Goal: Communication & Community: Participate in discussion

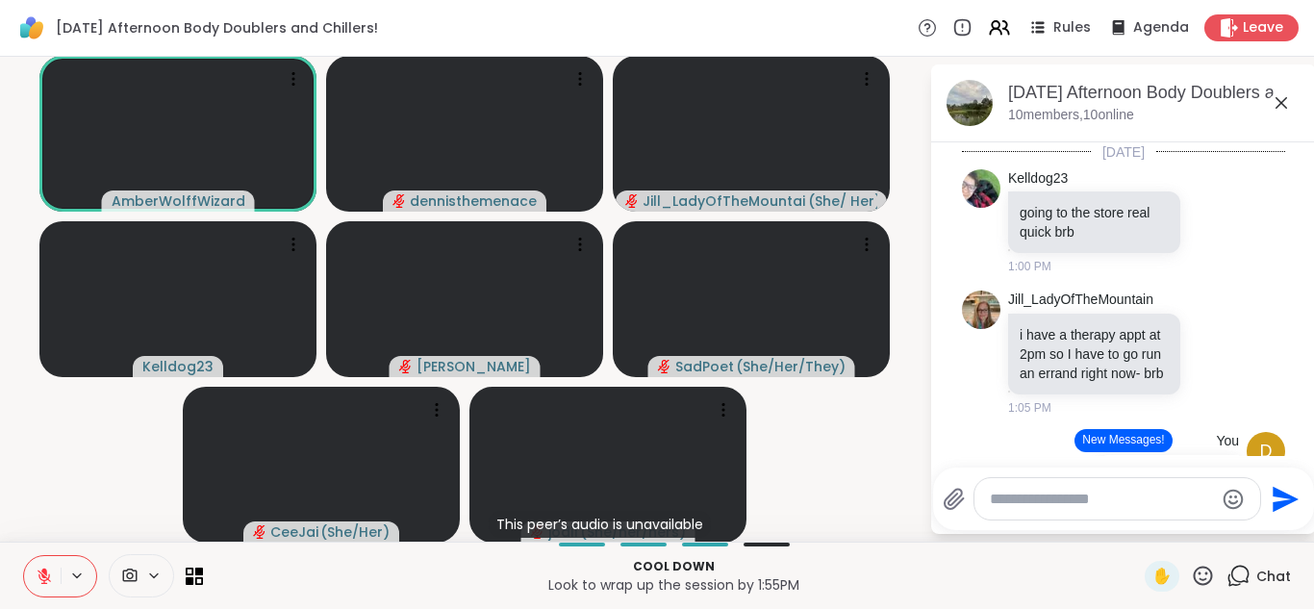
scroll to position [354, 0]
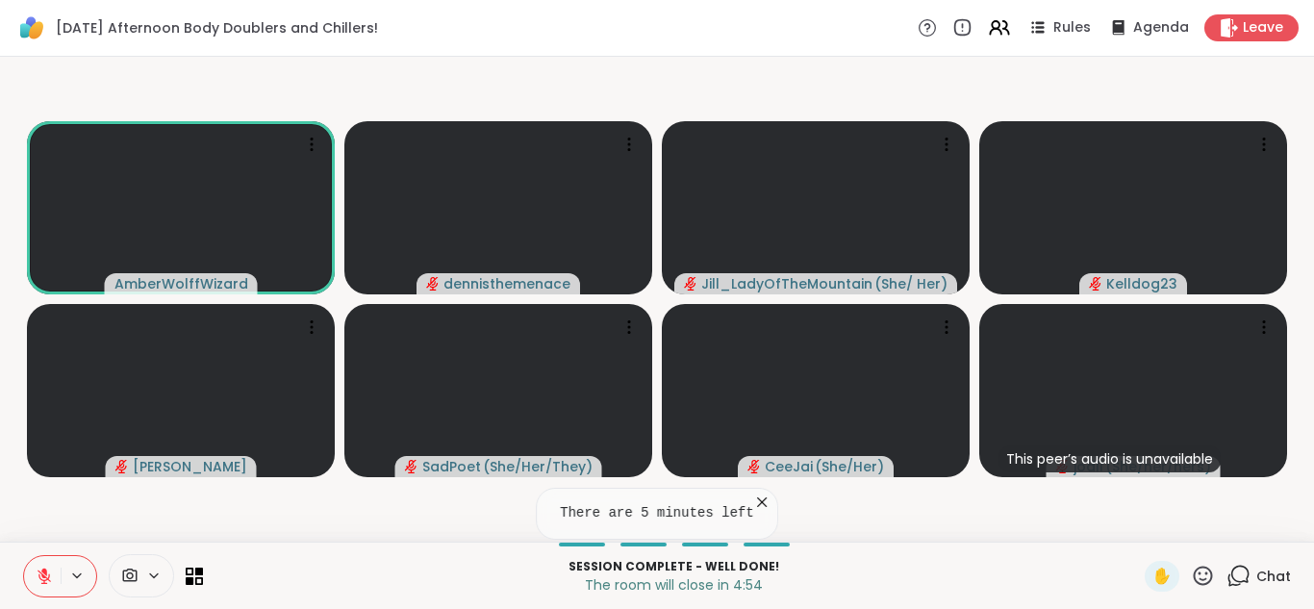
click at [43, 580] on icon at bounding box center [44, 575] width 13 height 13
click at [43, 580] on icon at bounding box center [43, 581] width 1 height 4
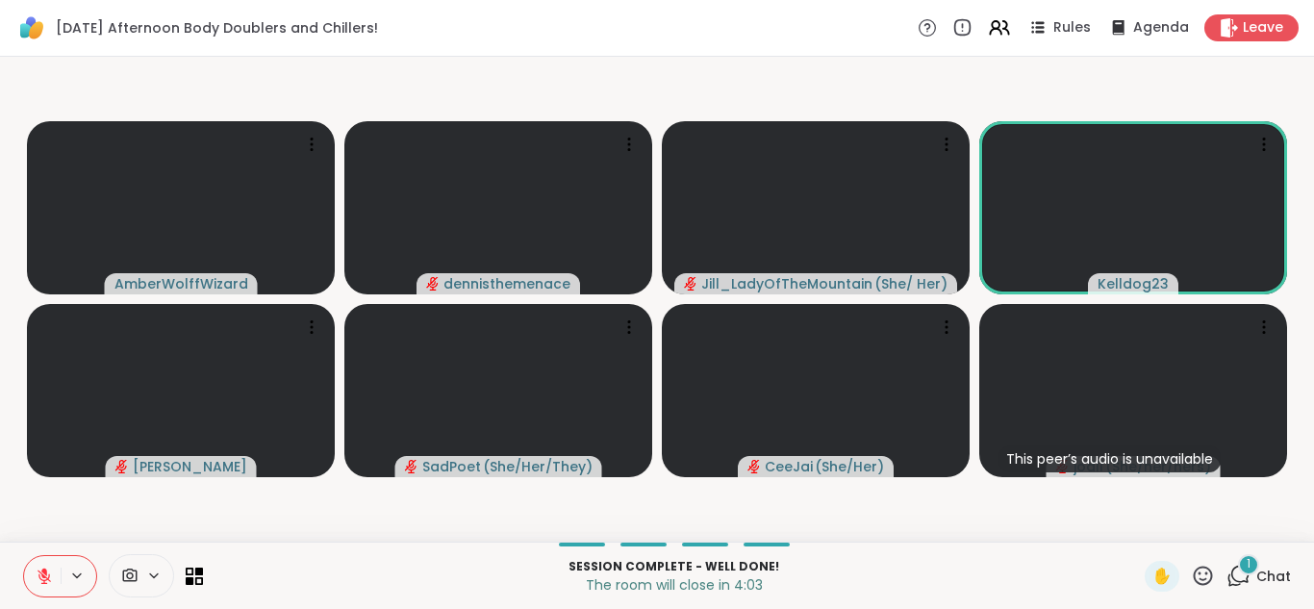
click at [1270, 574] on span "Chat" at bounding box center [1273, 575] width 35 height 19
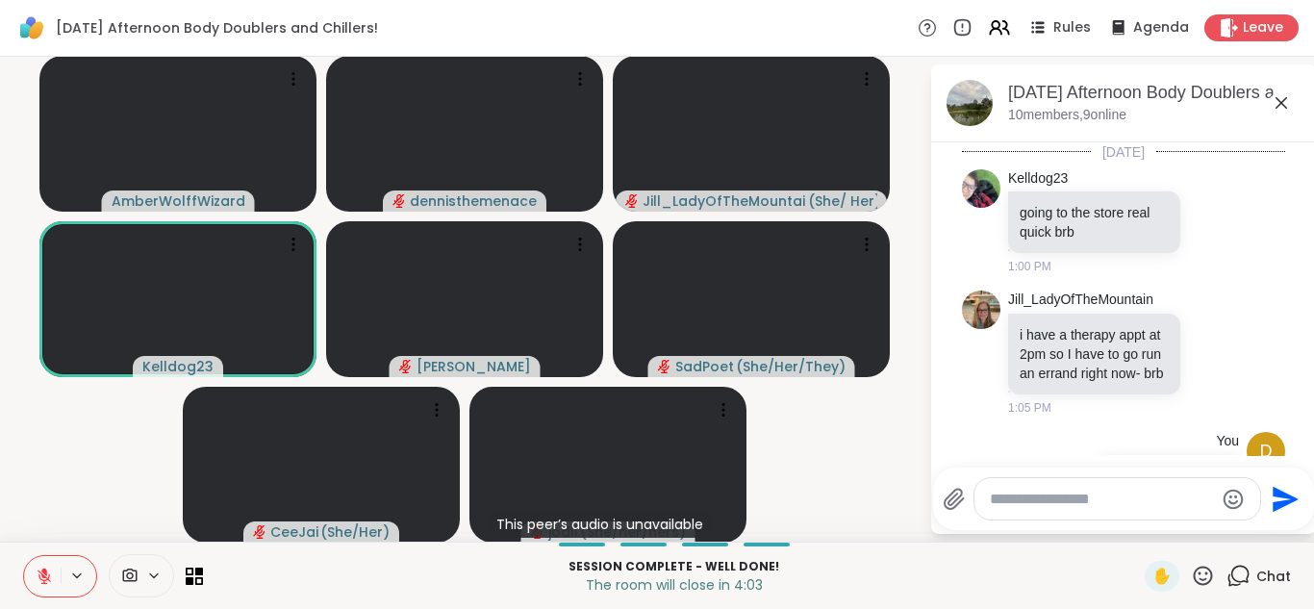
scroll to position [956, 0]
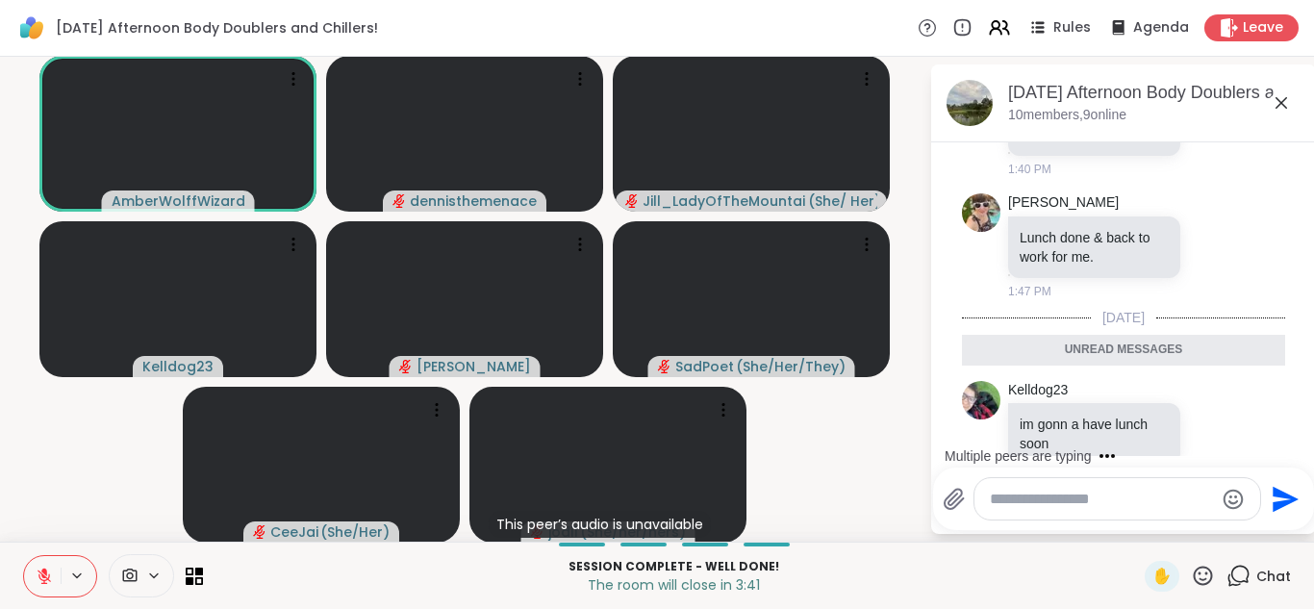
click at [51, 574] on icon at bounding box center [44, 575] width 17 height 17
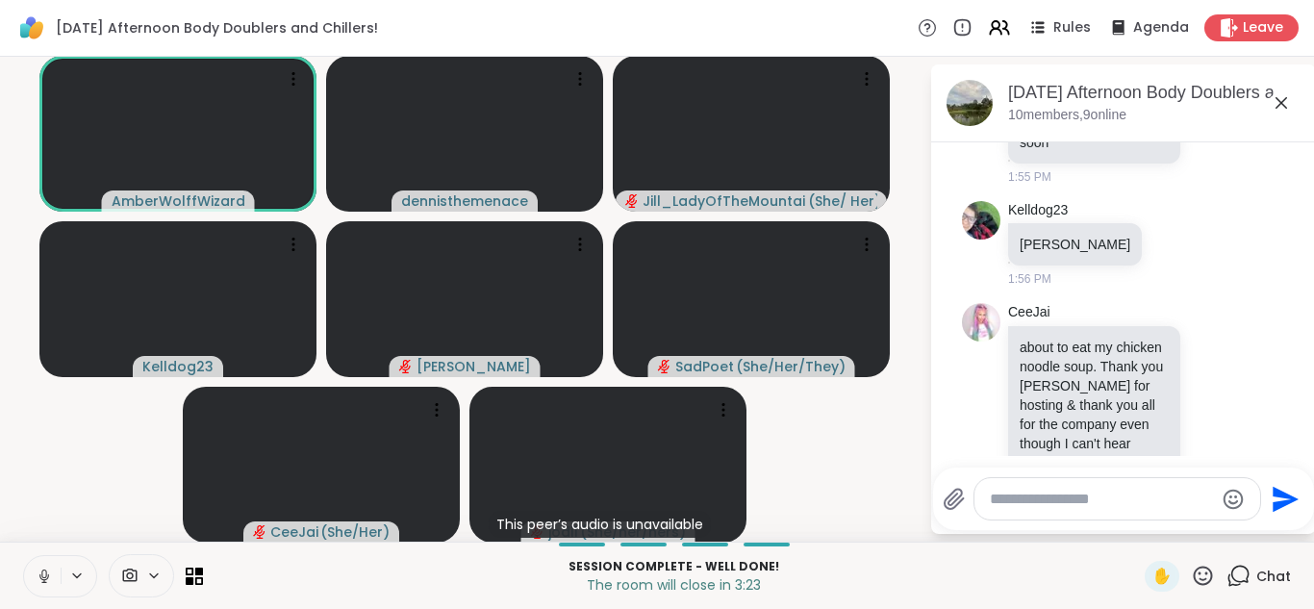
scroll to position [1240, 0]
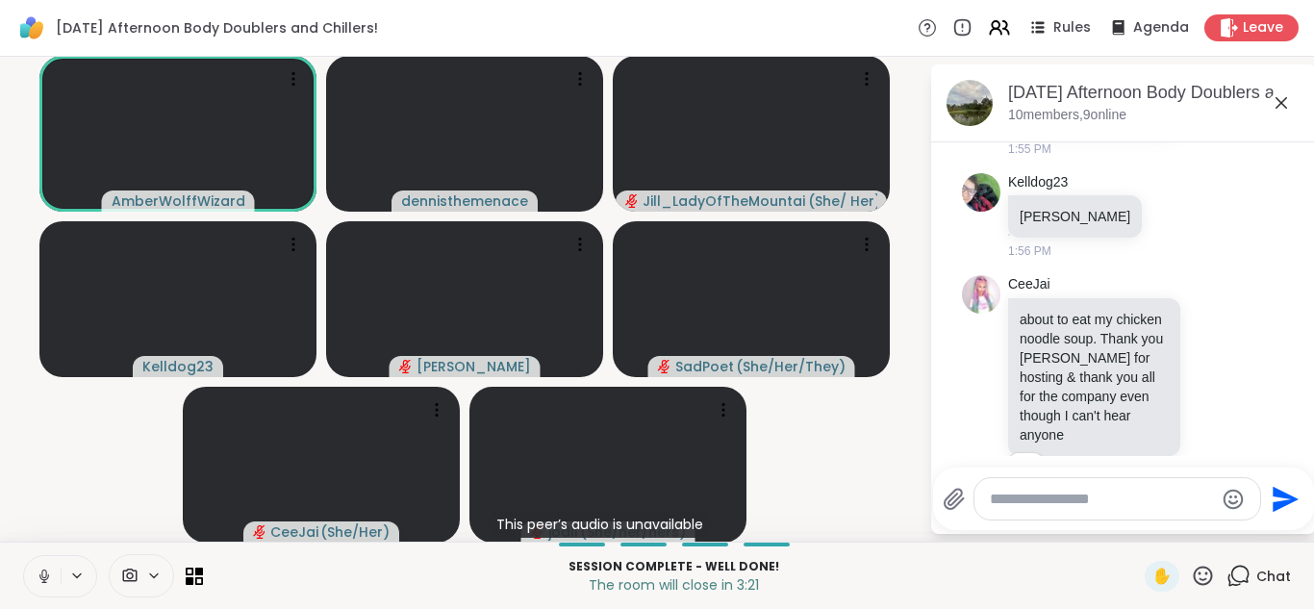
click at [52, 575] on icon at bounding box center [44, 575] width 17 height 17
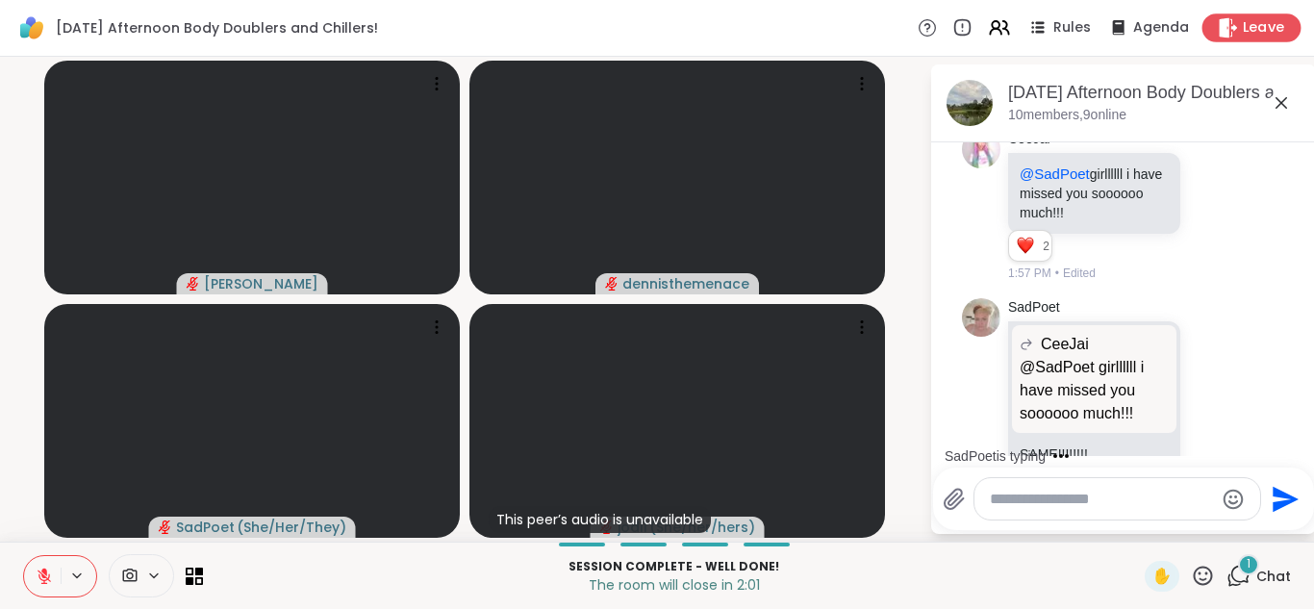
scroll to position [1893, 0]
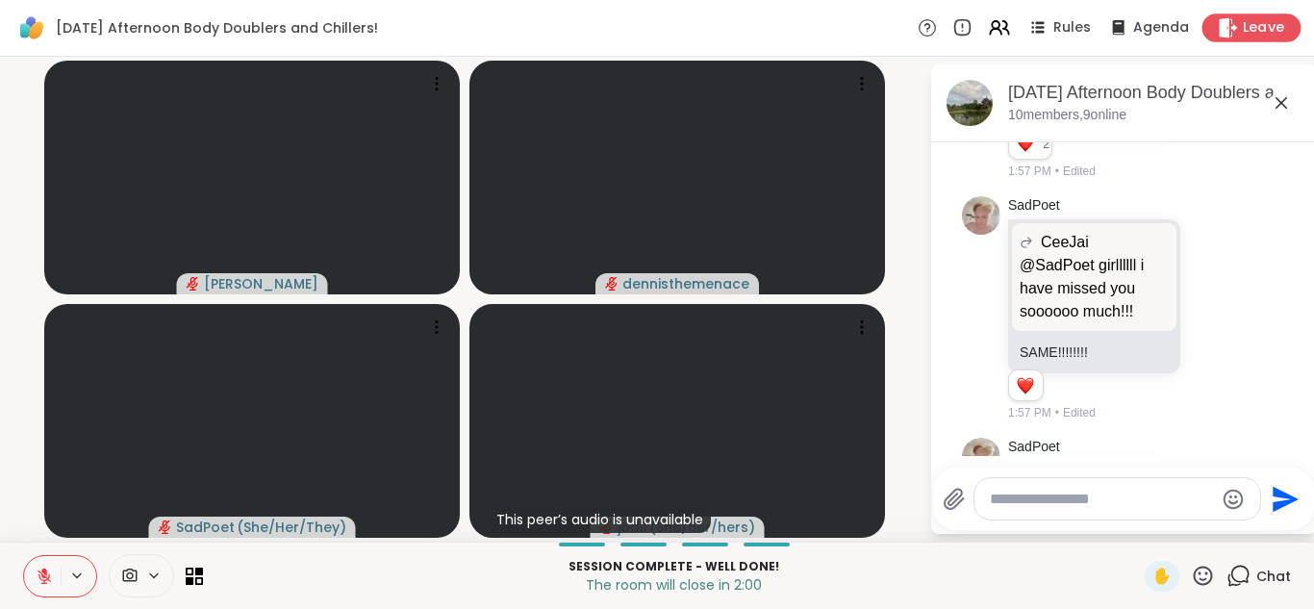
click at [1252, 29] on span "Leave" at bounding box center [1263, 28] width 42 height 20
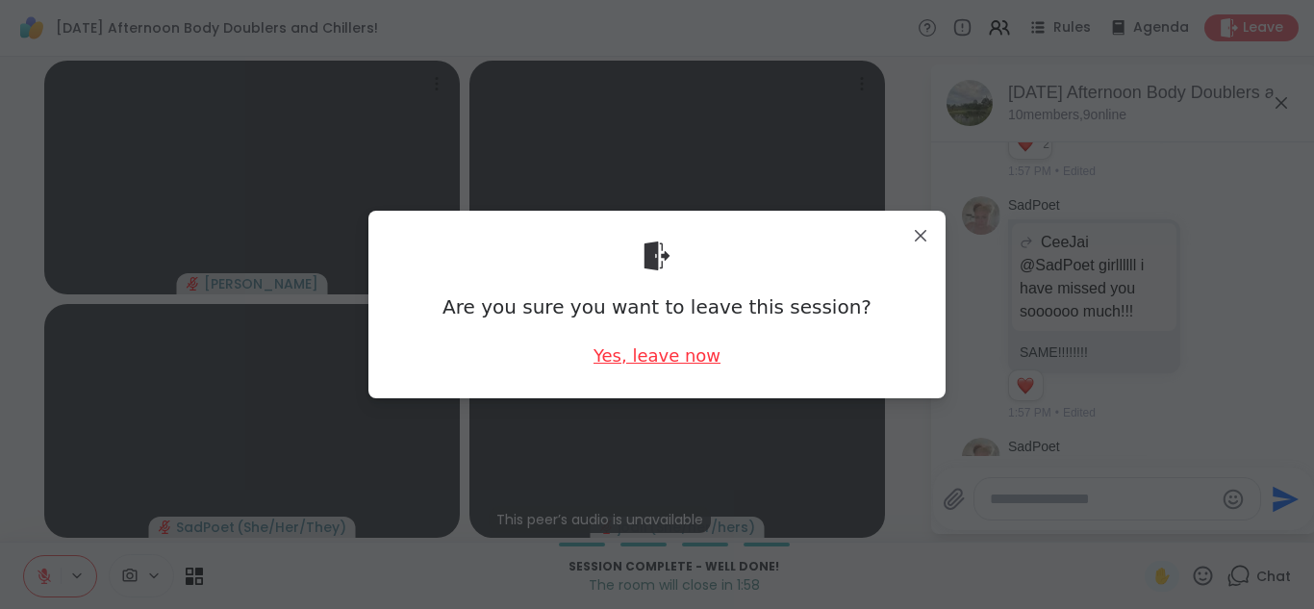
click at [666, 359] on div "Yes, leave now" at bounding box center [656, 355] width 127 height 24
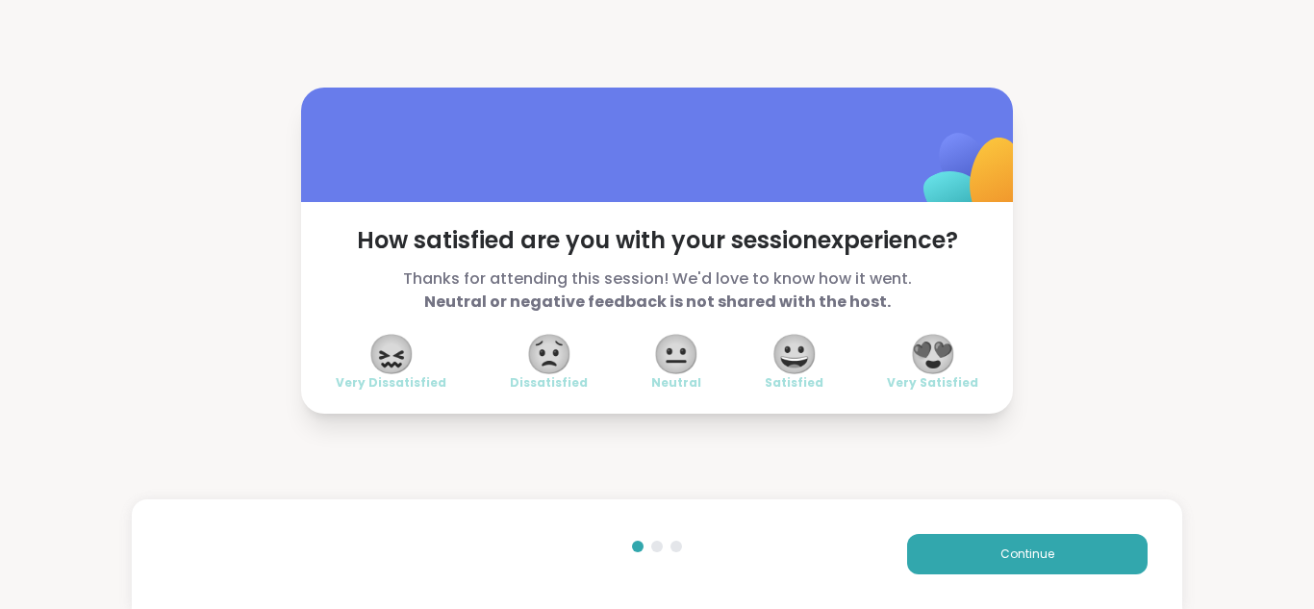
click at [940, 357] on span "😍" at bounding box center [933, 354] width 48 height 35
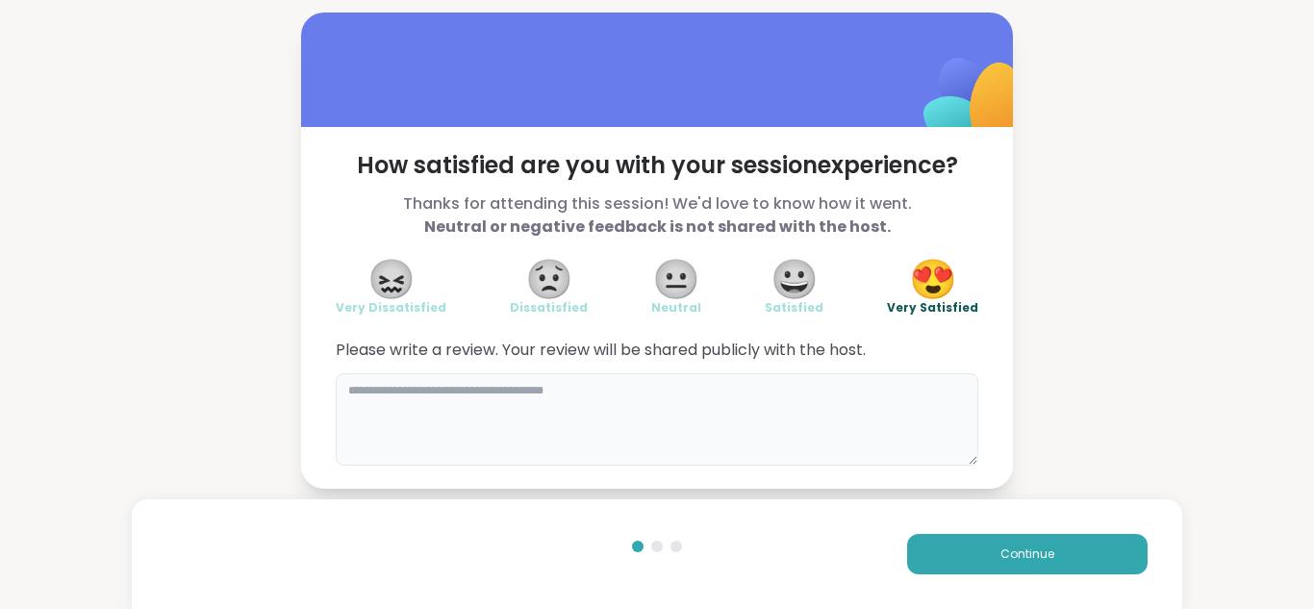
click at [693, 389] on textarea at bounding box center [657, 419] width 642 height 92
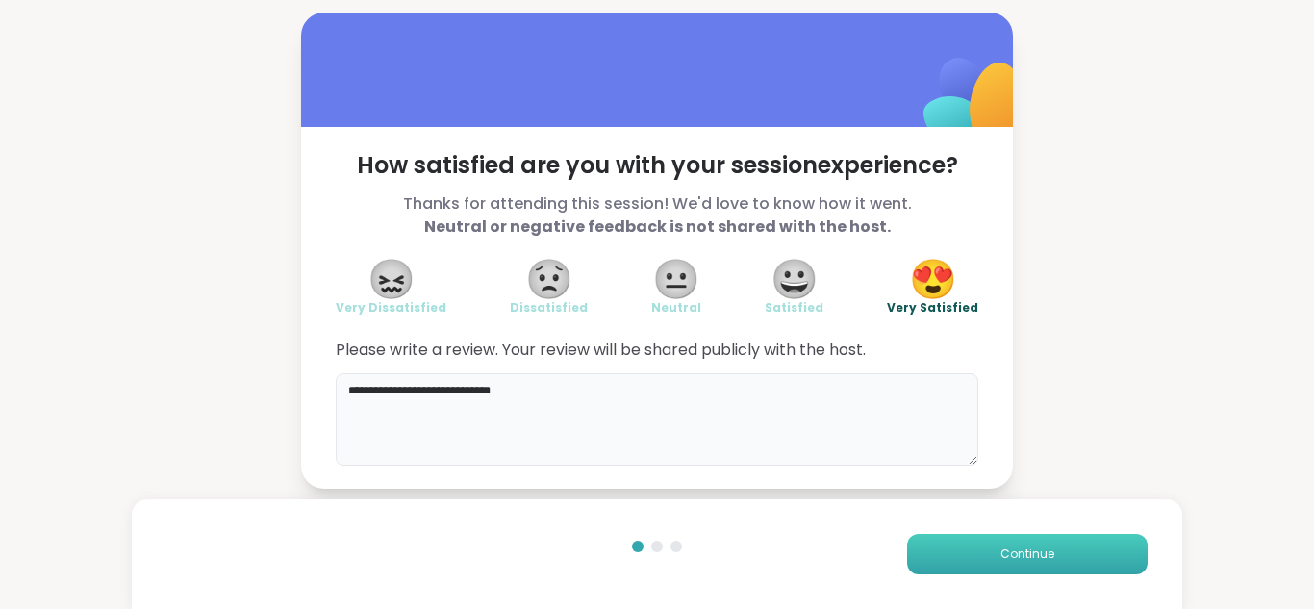
type textarea "**********"
click at [1017, 558] on span "Continue" at bounding box center [1027, 553] width 54 height 17
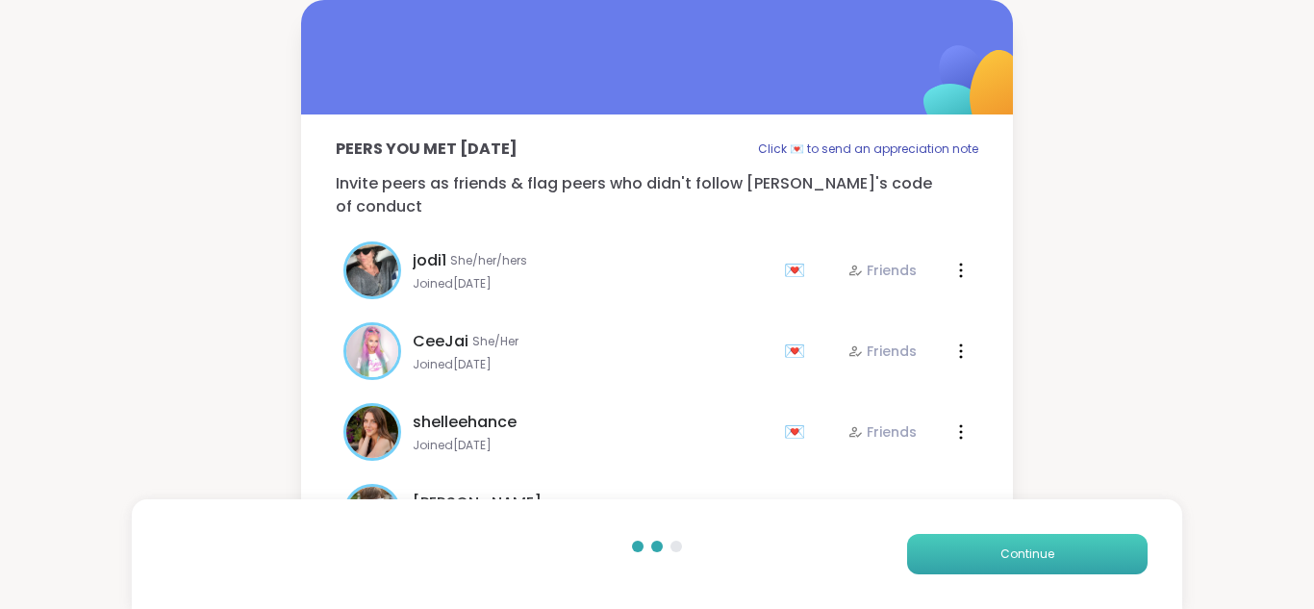
click at [1017, 558] on span "Continue" at bounding box center [1027, 553] width 54 height 17
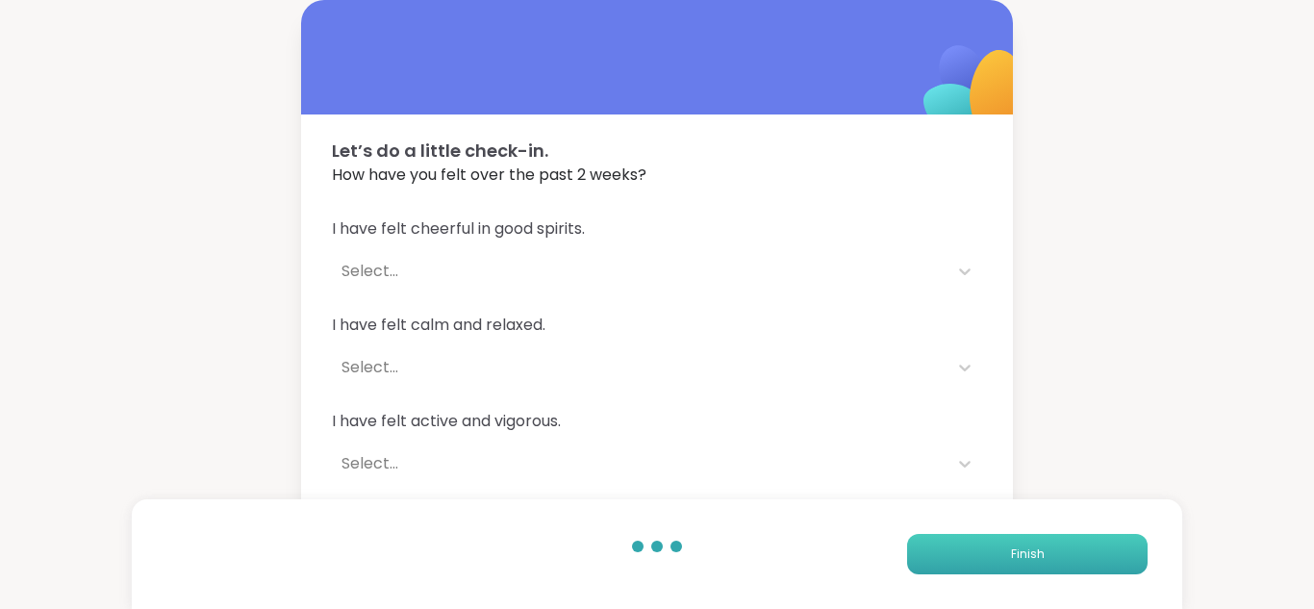
click at [1017, 558] on span "Finish" at bounding box center [1028, 553] width 34 height 17
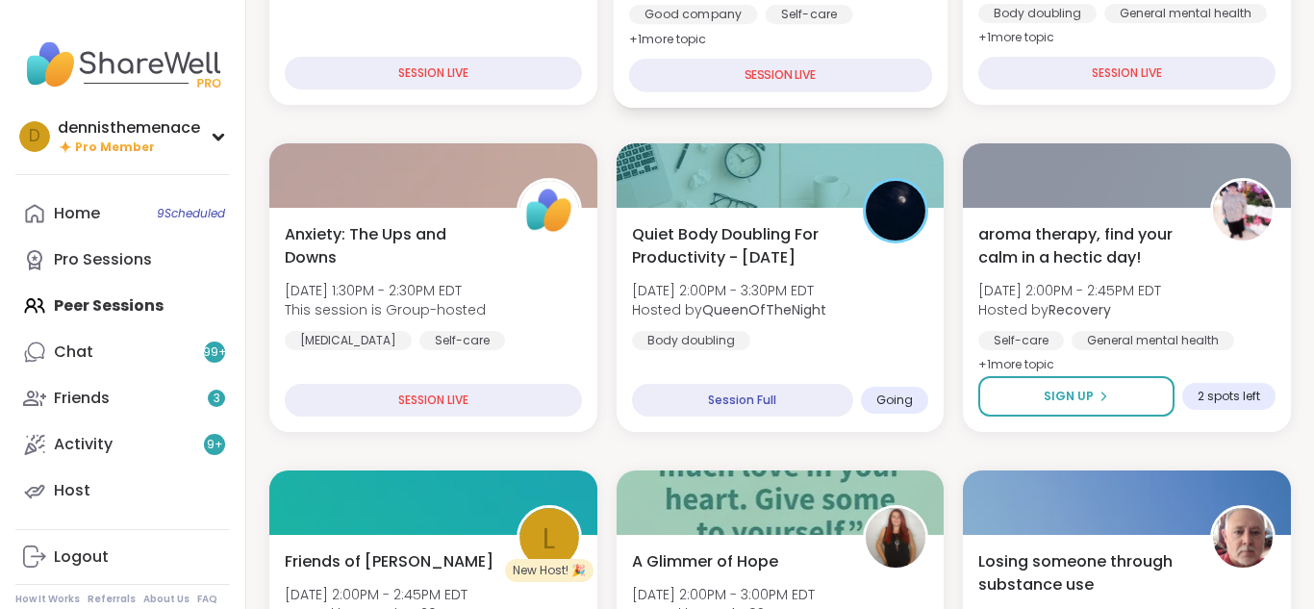
scroll to position [462, 0]
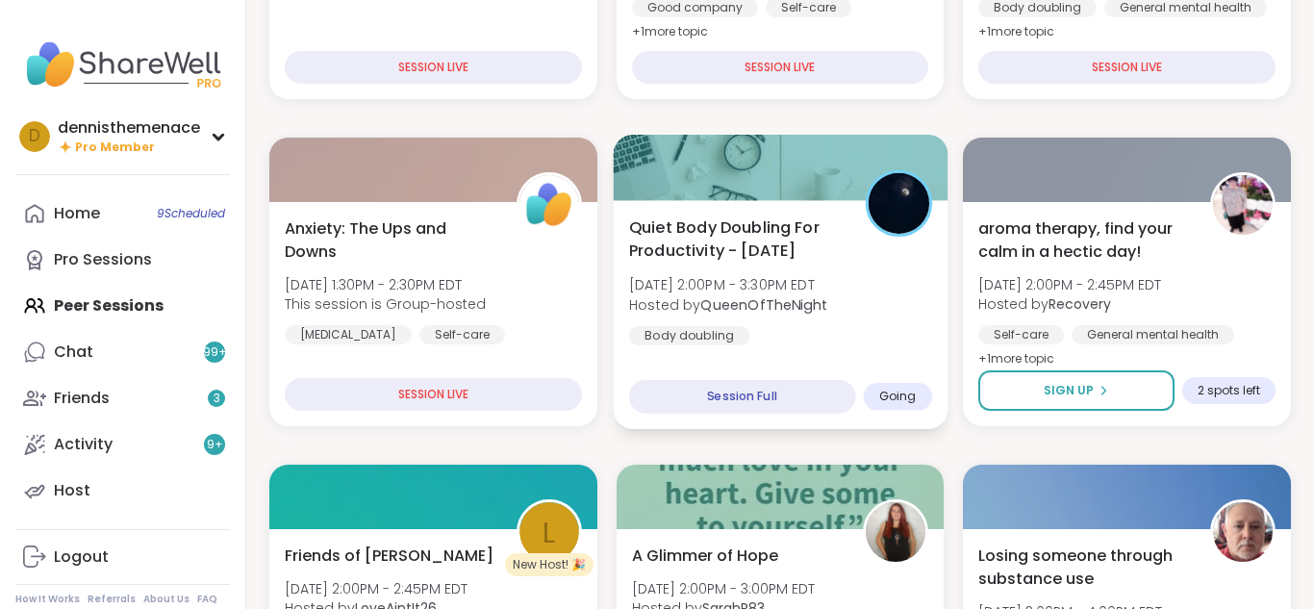
click at [799, 347] on div "Quiet Body Doubling For Productivity - [DATE] [DATE] 2:00PM - 3:30PM EDT Hosted…" at bounding box center [780, 314] width 334 height 229
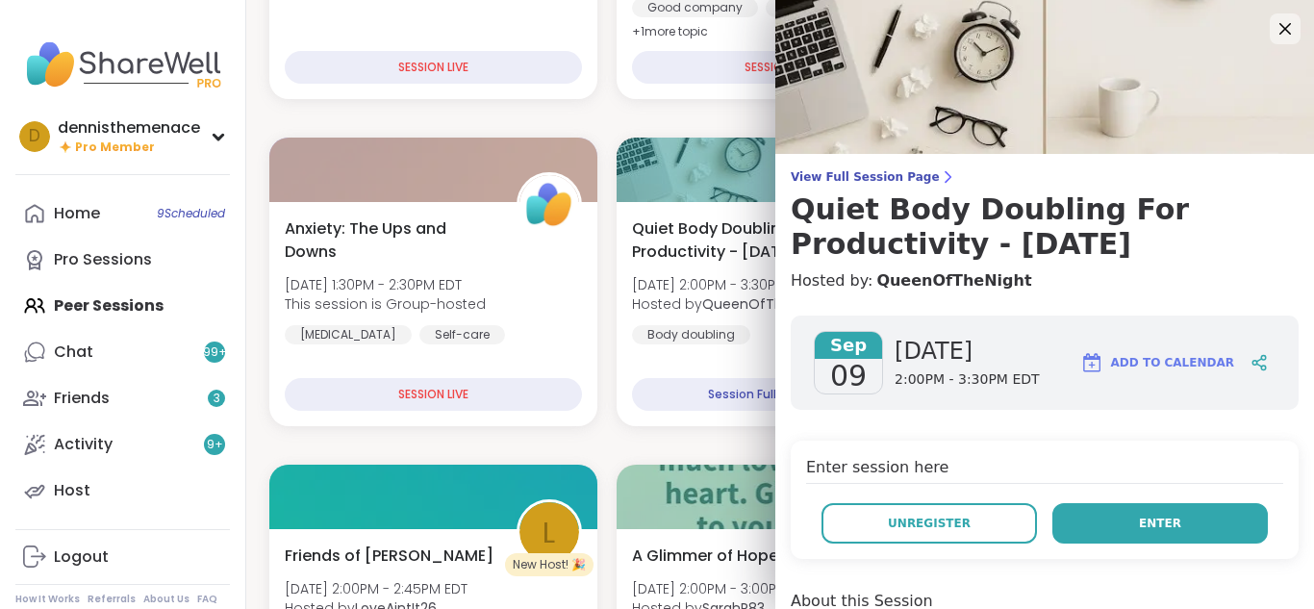
click at [1175, 503] on button "Enter" at bounding box center [1159, 523] width 215 height 40
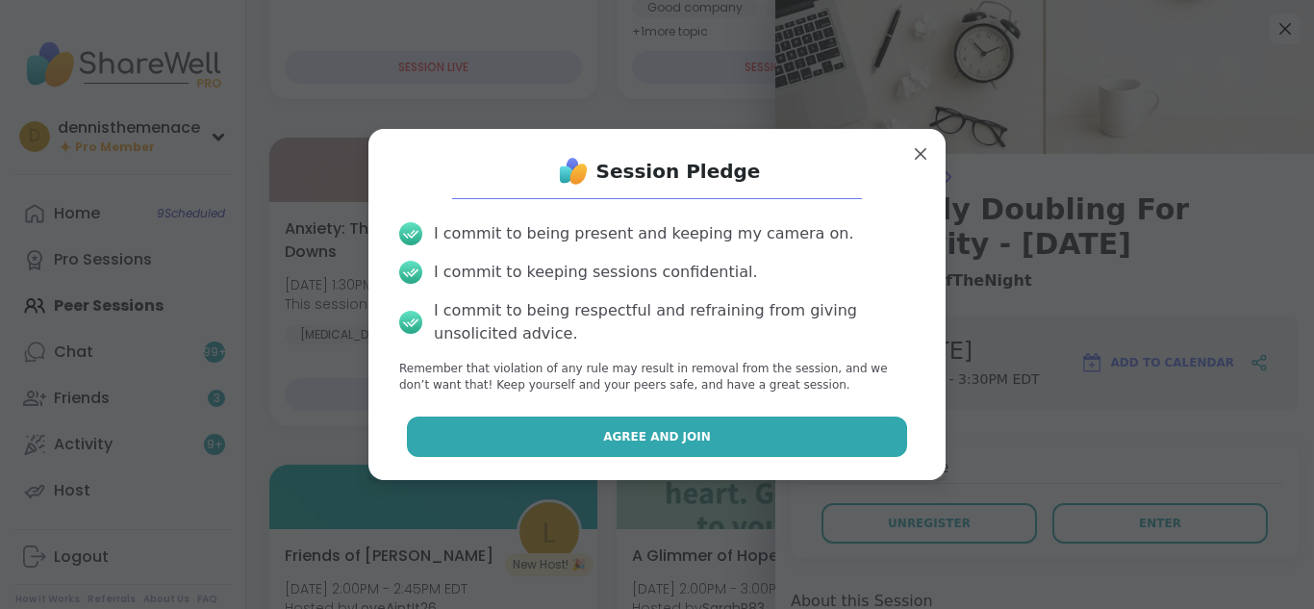
click at [648, 434] on span "Agree and Join" at bounding box center [657, 436] width 108 height 17
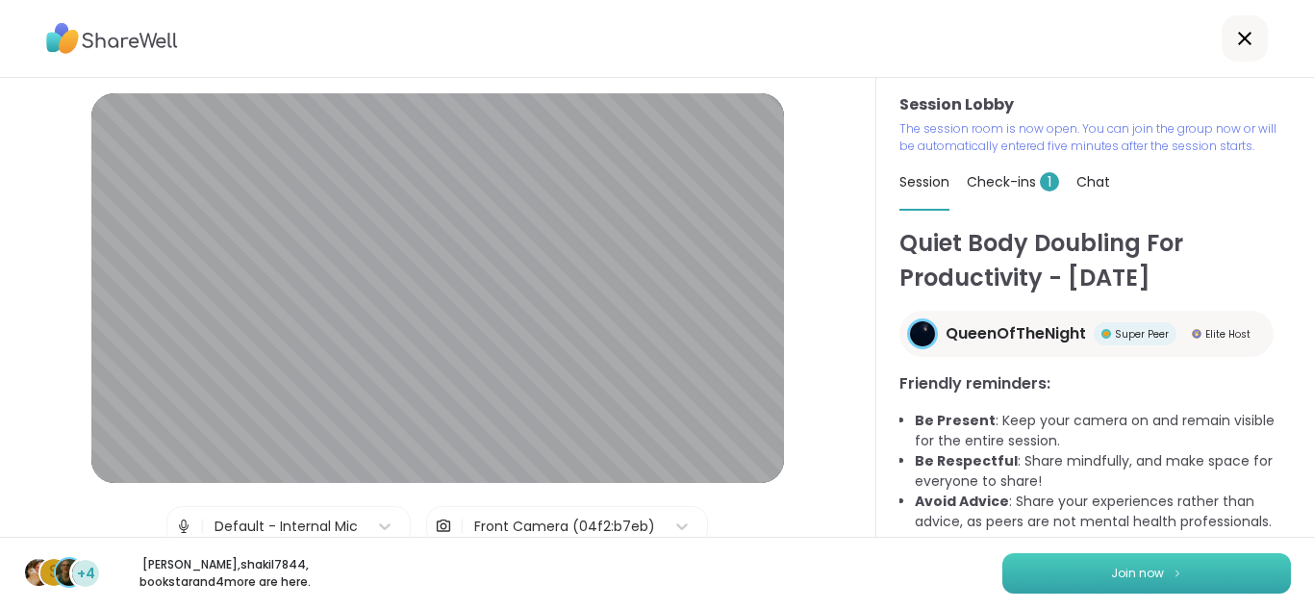
click at [1130, 575] on span "Join now" at bounding box center [1137, 572] width 53 height 17
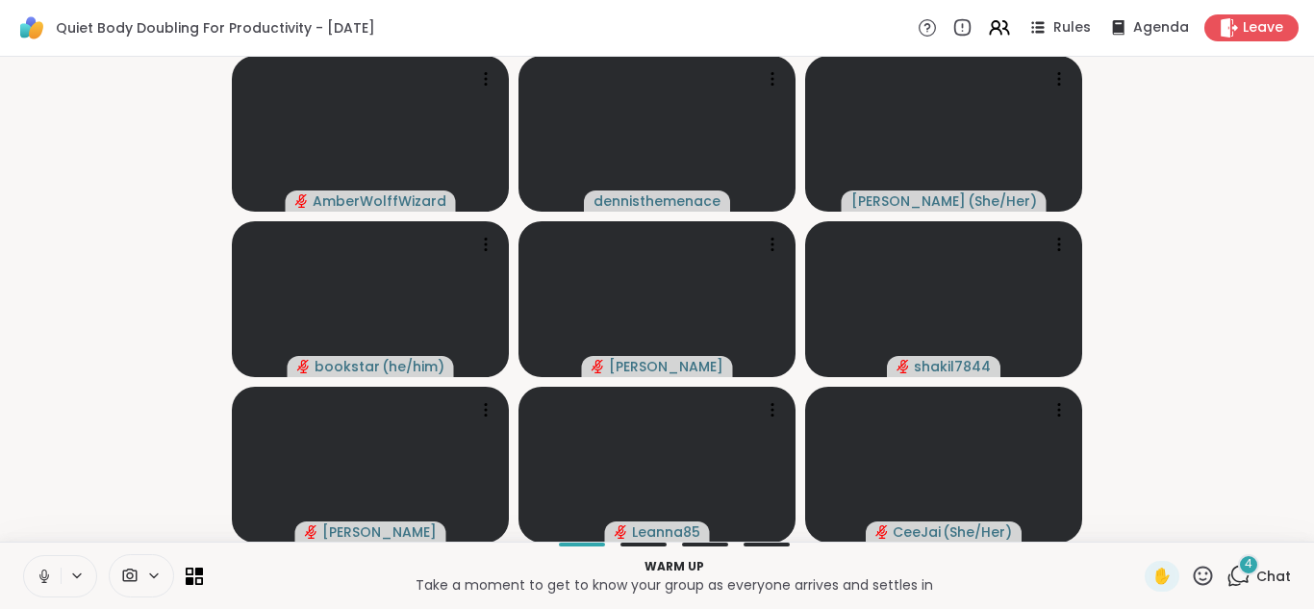
click at [1278, 581] on span "Chat" at bounding box center [1273, 575] width 35 height 19
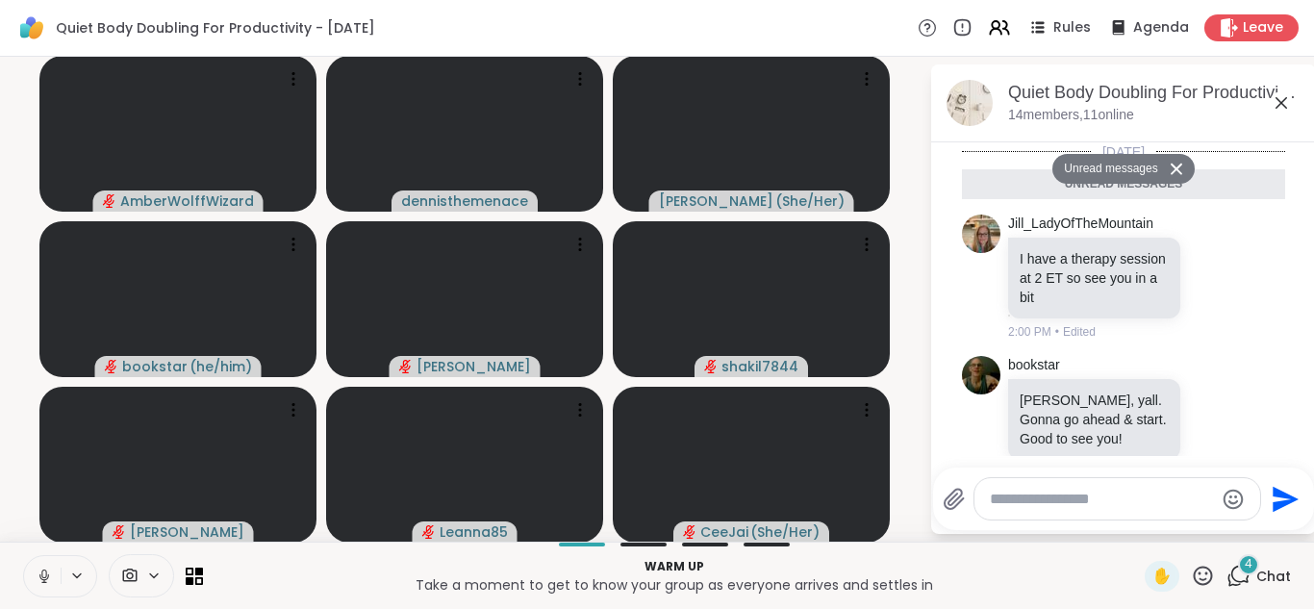
scroll to position [296, 0]
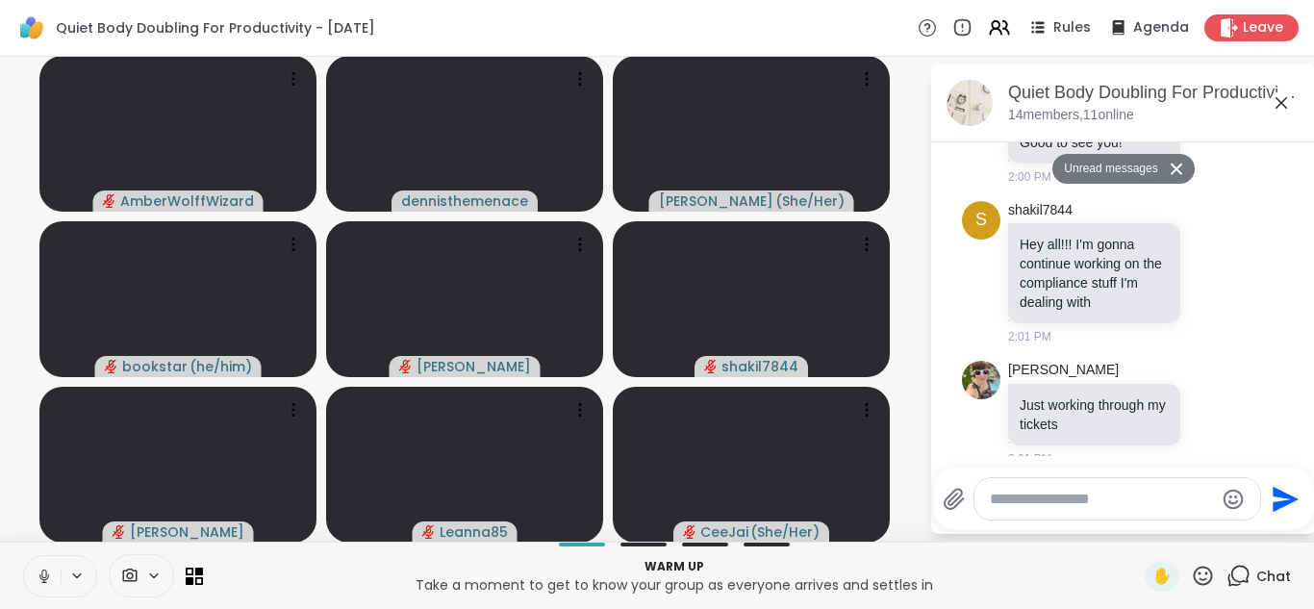
click at [1130, 502] on textarea "Type your message" at bounding box center [1102, 498] width 224 height 19
click at [1117, 503] on textarea "**" at bounding box center [1103, 498] width 224 height 19
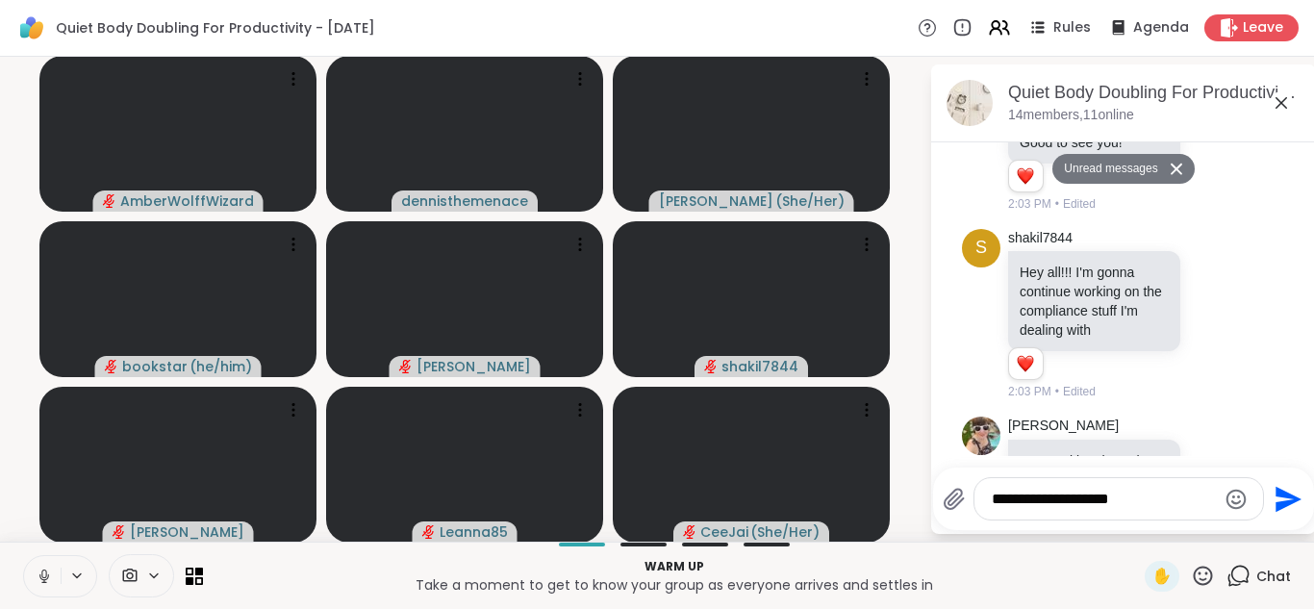
scroll to position [406, 0]
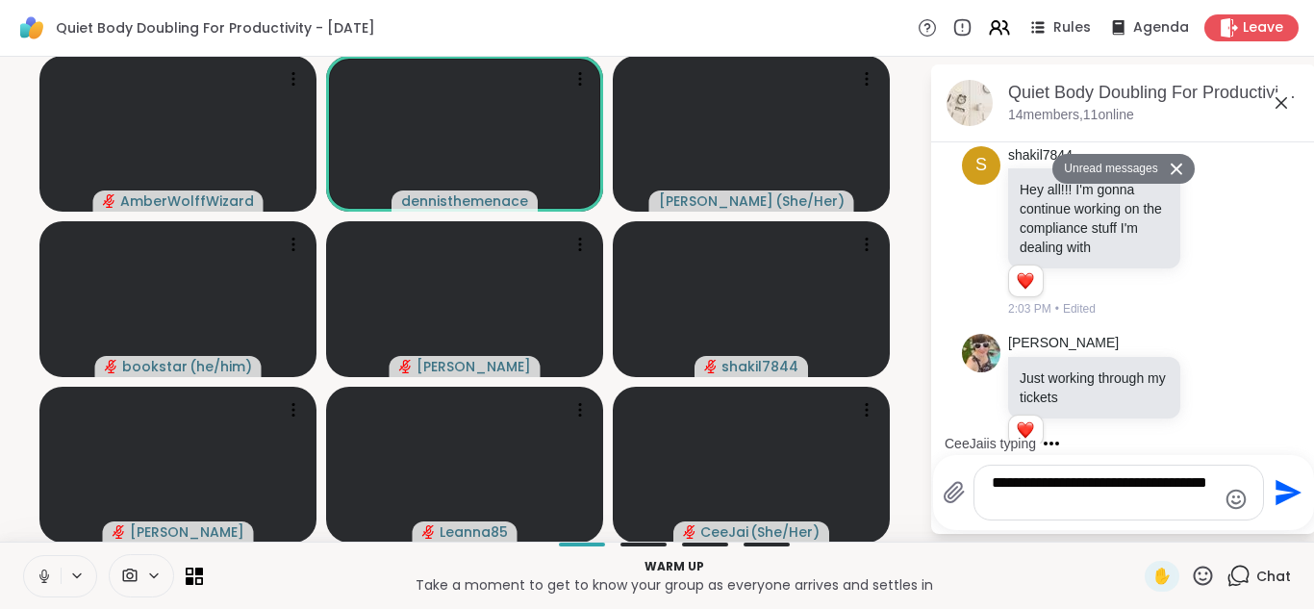
click at [1208, 485] on textarea "**********" at bounding box center [1103, 492] width 224 height 38
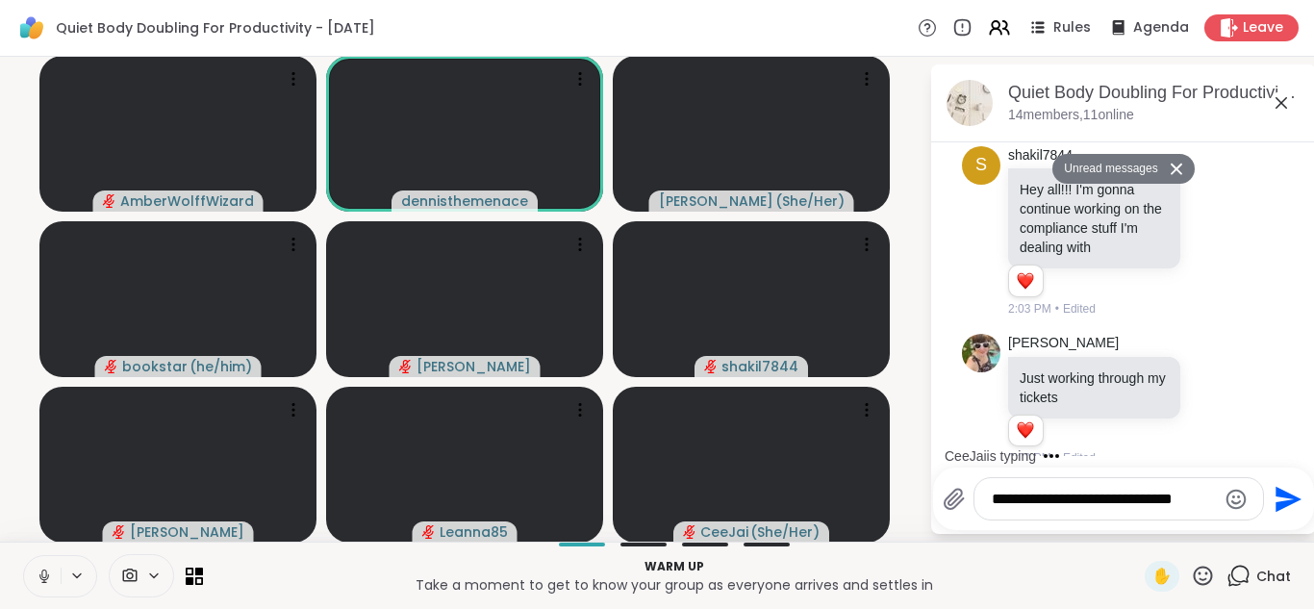
click at [1209, 489] on textarea "**********" at bounding box center [1103, 498] width 224 height 19
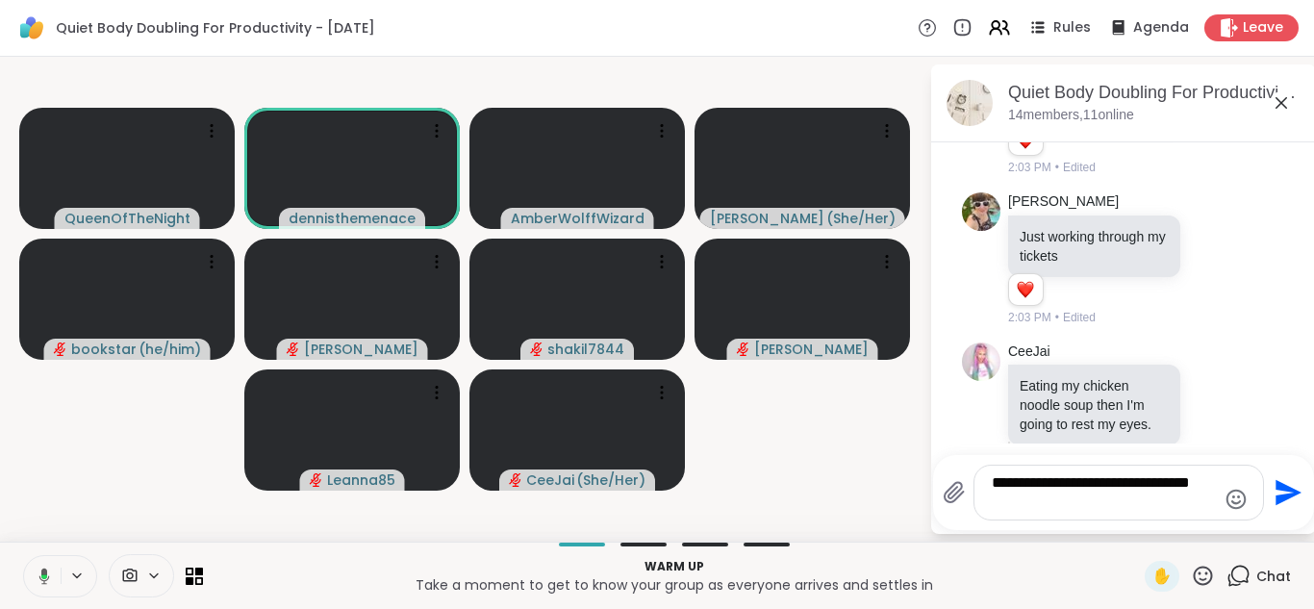
scroll to position [502, 0]
type textarea "**********"
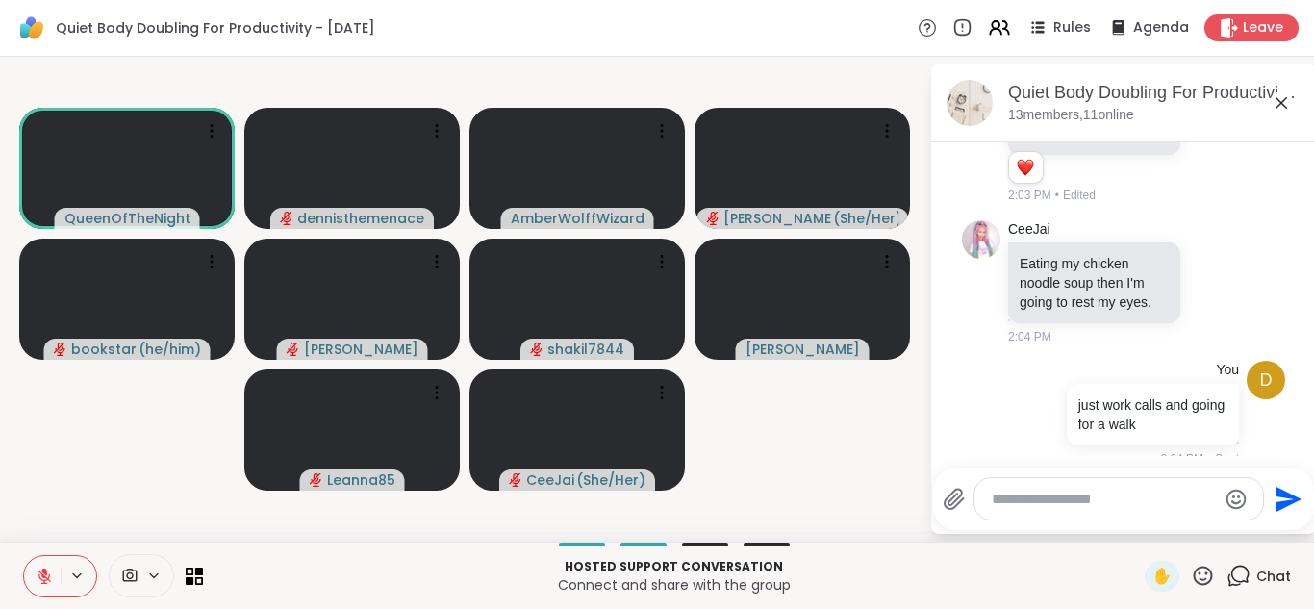
click at [43, 571] on icon at bounding box center [44, 571] width 6 height 8
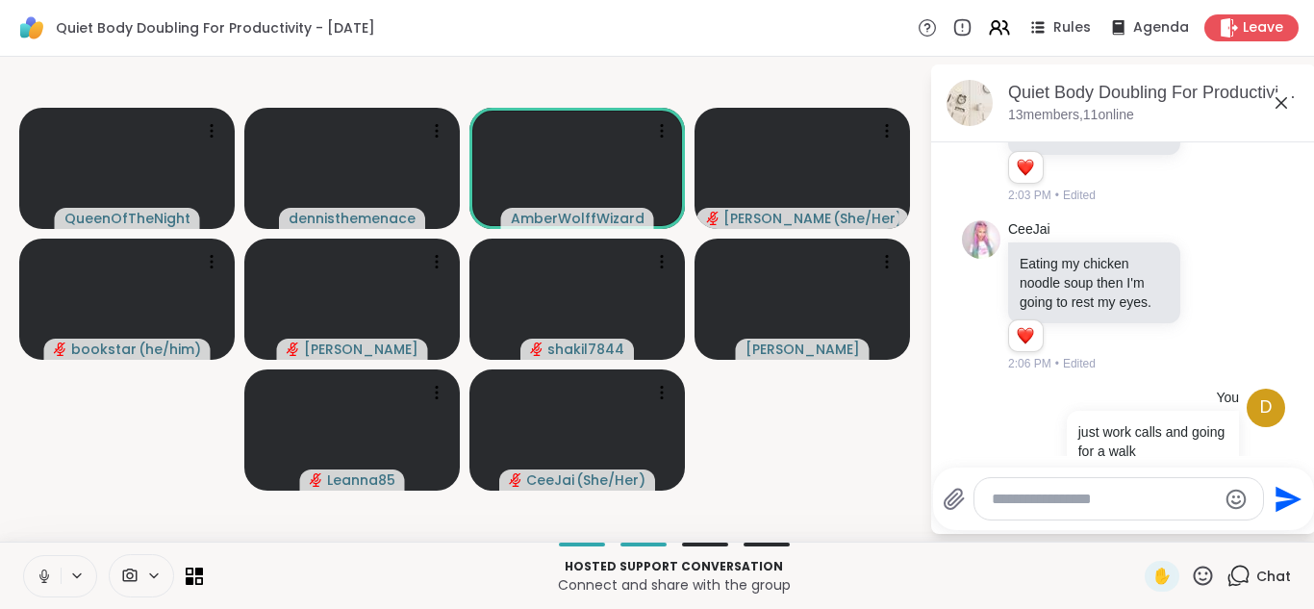
click at [44, 570] on icon at bounding box center [44, 575] width 17 height 17
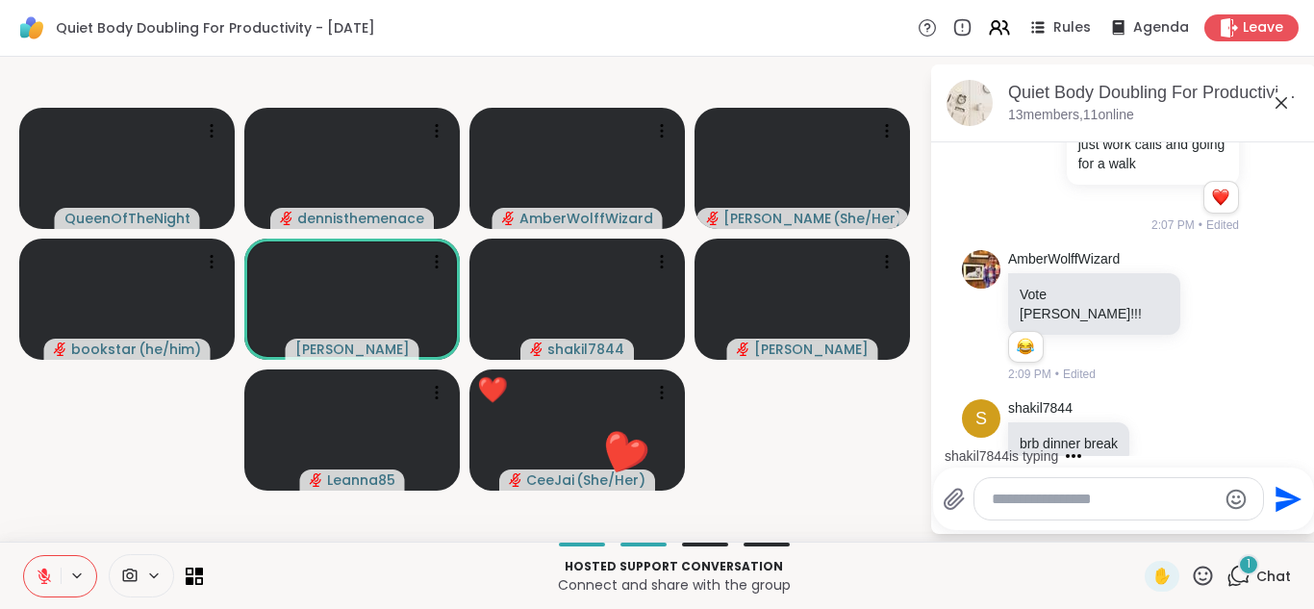
scroll to position [1071, 0]
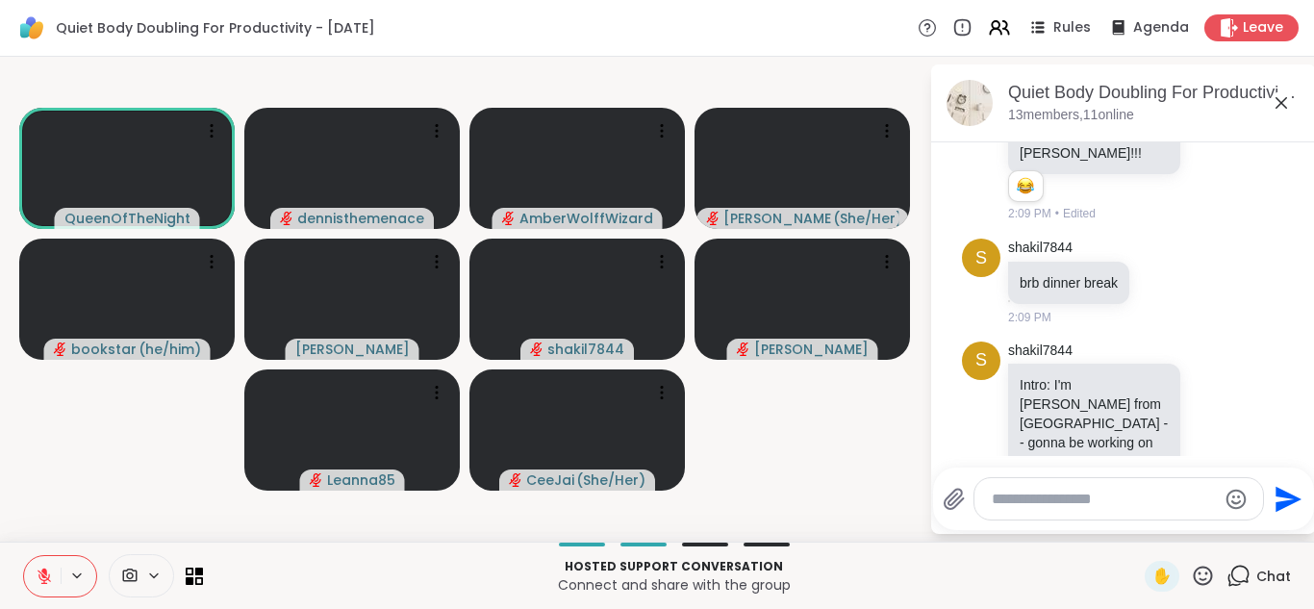
click at [49, 574] on icon at bounding box center [44, 575] width 17 height 17
click at [52, 569] on icon at bounding box center [44, 575] width 17 height 17
click at [53, 569] on button at bounding box center [42, 576] width 37 height 40
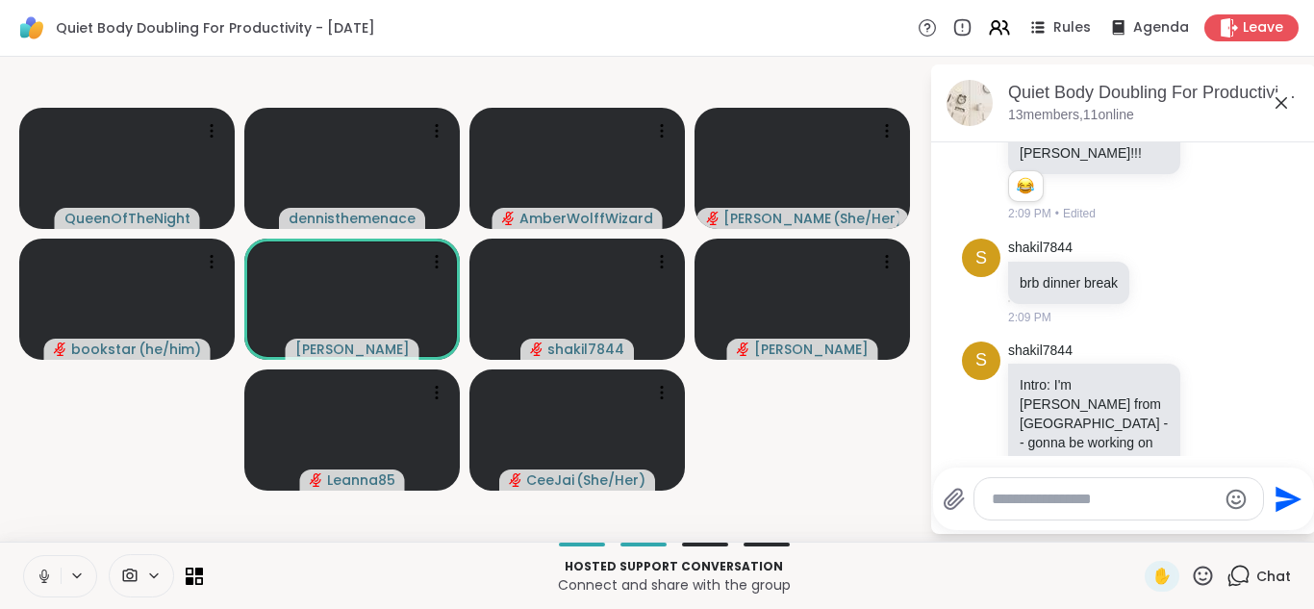
click at [53, 569] on button at bounding box center [42, 576] width 37 height 40
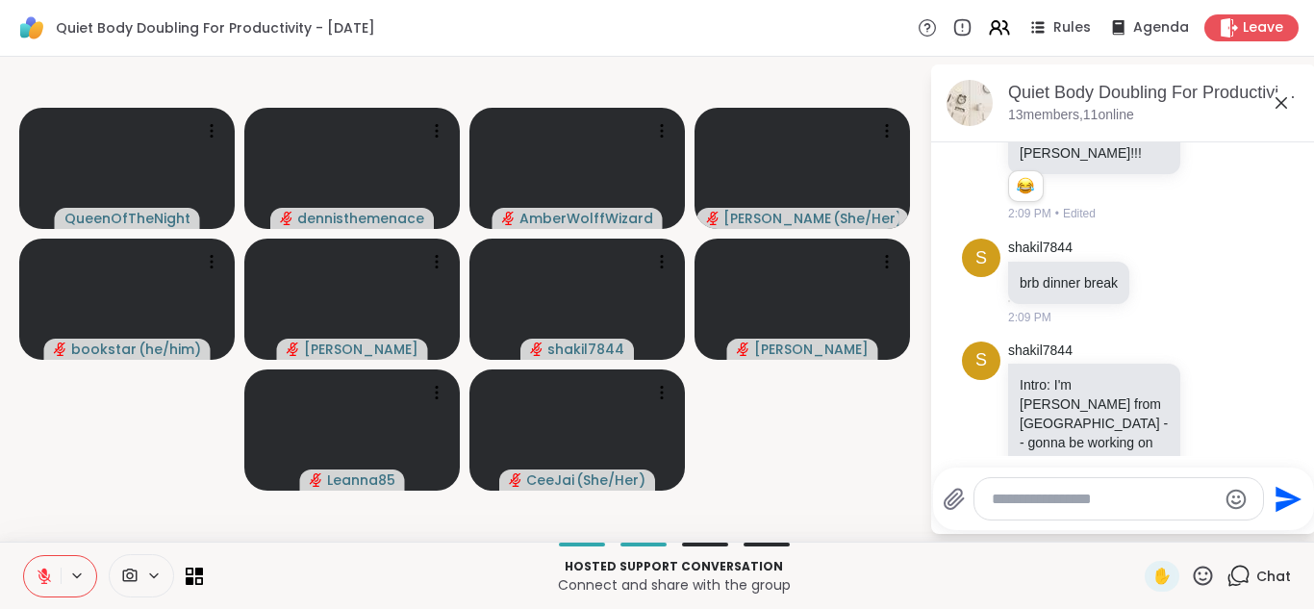
click at [53, 569] on button at bounding box center [42, 576] width 37 height 40
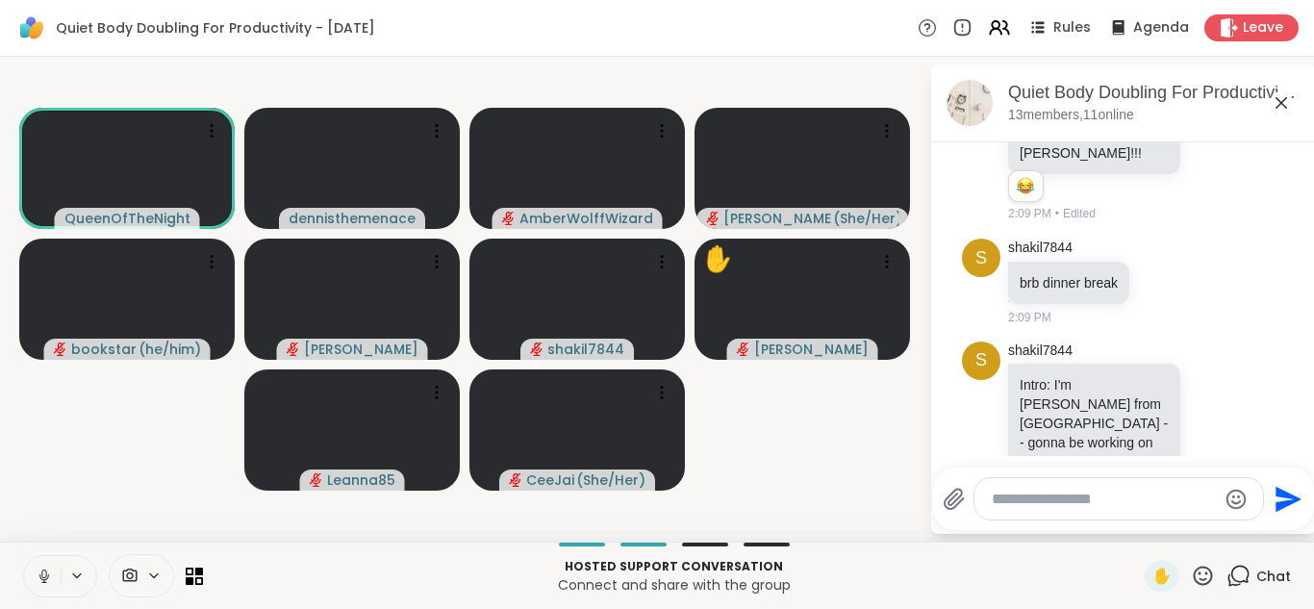
click at [44, 576] on icon at bounding box center [44, 575] width 17 height 17
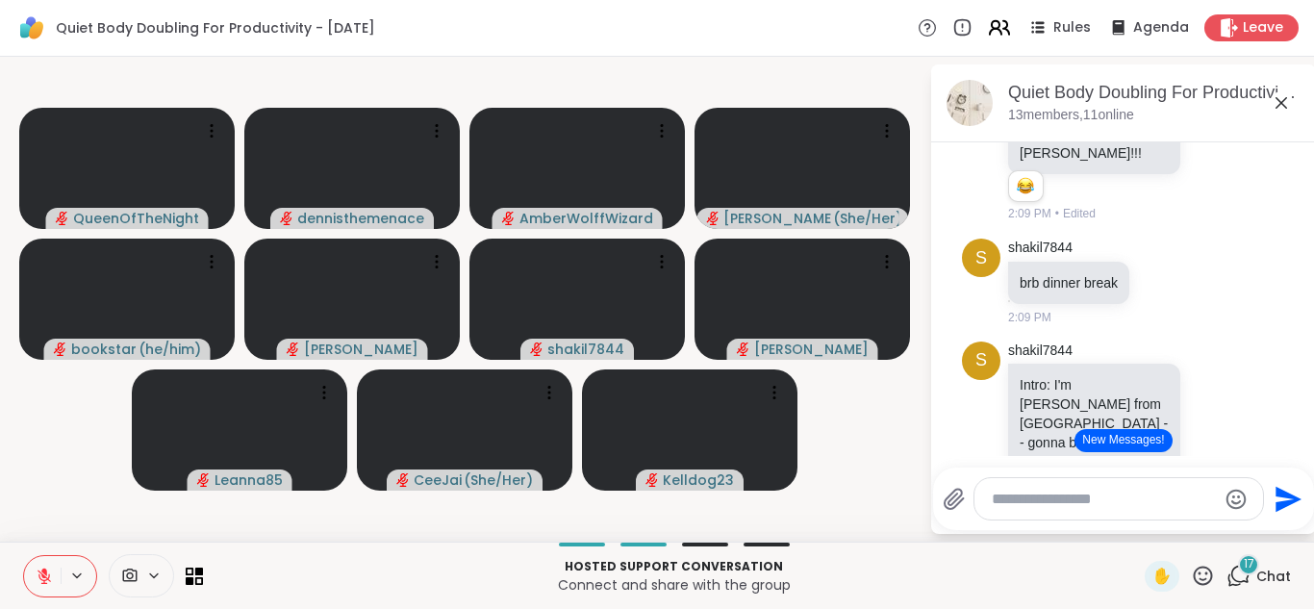
scroll to position [1358, 0]
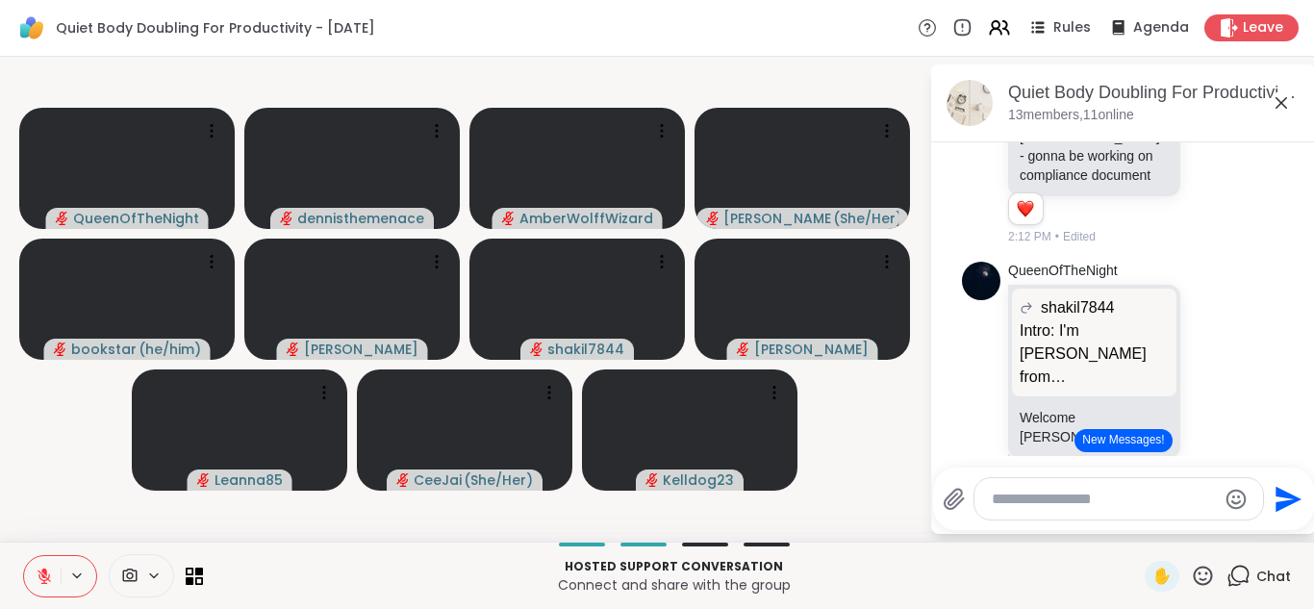
click at [1136, 439] on button "New Messages!" at bounding box center [1122, 440] width 97 height 23
